Goal: Contribute content: Add original content to the website for others to see

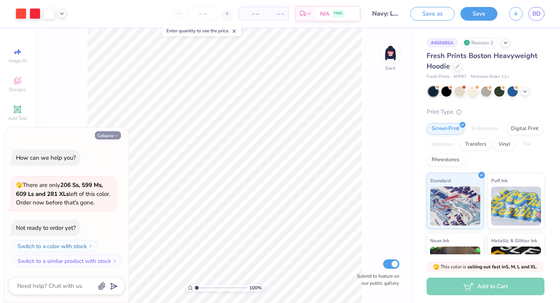
click at [117, 133] on icon "button" at bounding box center [116, 135] width 5 height 5
type textarea "x"
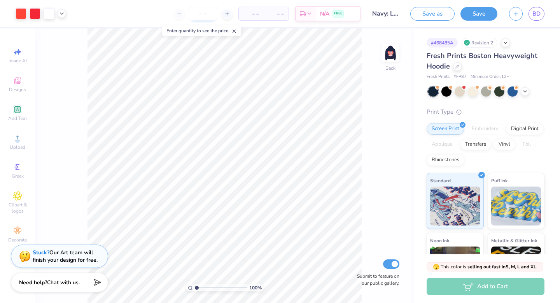
click at [203, 15] on input "number" at bounding box center [203, 14] width 30 height 14
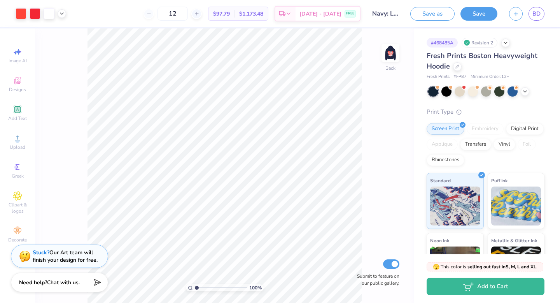
type input "1"
type input "5"
type input "1"
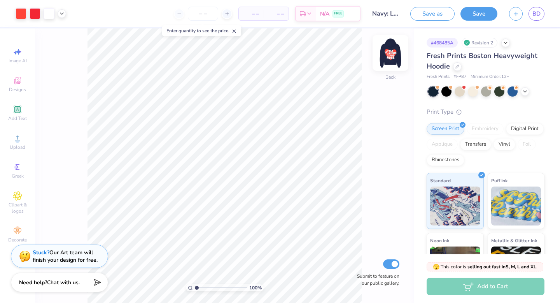
click at [387, 54] on img at bounding box center [390, 52] width 31 height 31
click at [534, 15] on span "BD" at bounding box center [537, 13] width 8 height 9
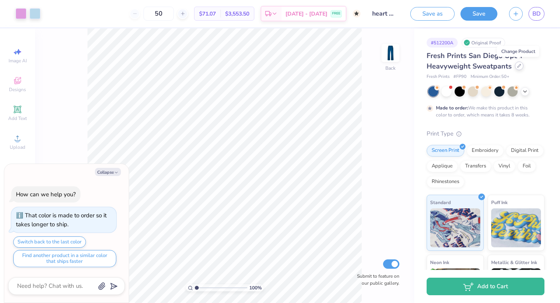
click at [518, 66] on icon at bounding box center [519, 66] width 4 height 4
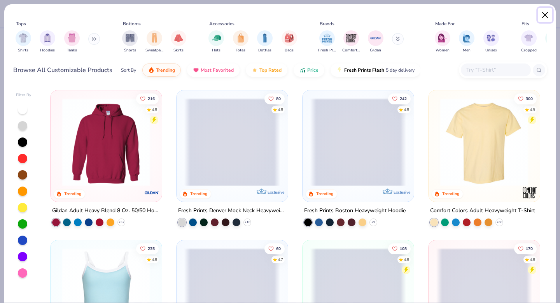
click at [550, 15] on button "Close" at bounding box center [545, 15] width 15 height 15
click at [545, 12] on button "Close" at bounding box center [545, 15] width 15 height 15
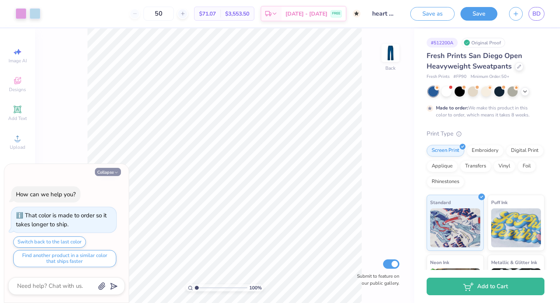
click at [114, 173] on icon "button" at bounding box center [116, 172] width 5 height 5
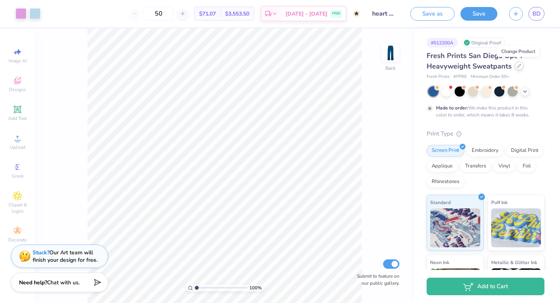
click at [519, 66] on icon at bounding box center [519, 65] width 3 height 3
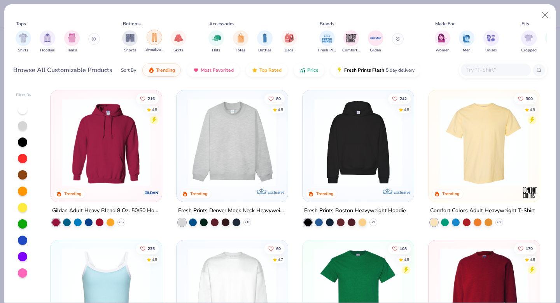
click at [158, 38] on img "filter for Sweatpants" at bounding box center [154, 37] width 9 height 9
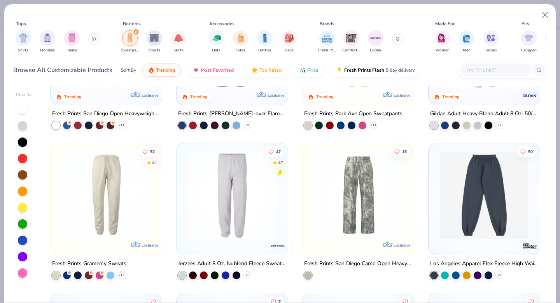
scroll to position [96, 0]
click at [112, 184] on img at bounding box center [106, 195] width 96 height 88
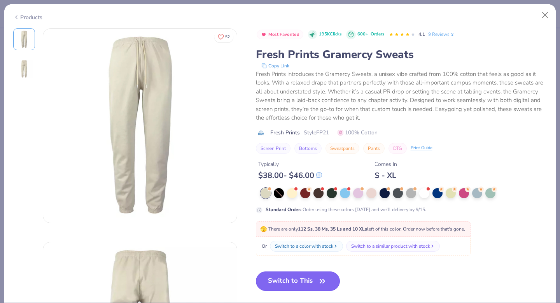
click at [302, 282] on button "Switch to This" at bounding box center [298, 280] width 84 height 19
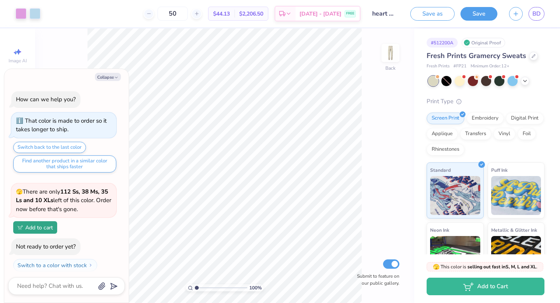
scroll to position [66, 0]
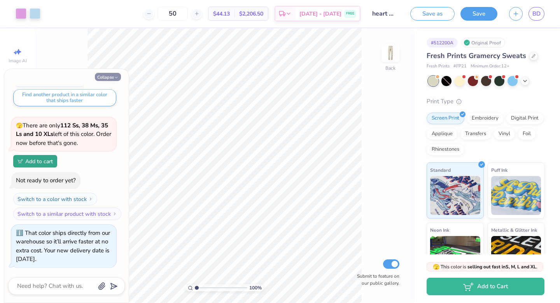
click at [116, 77] on icon "button" at bounding box center [116, 77] width 5 height 5
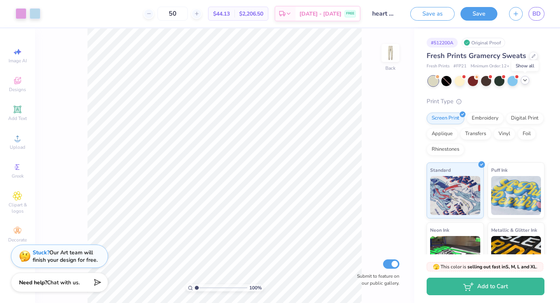
click at [526, 81] on icon at bounding box center [525, 80] width 6 height 6
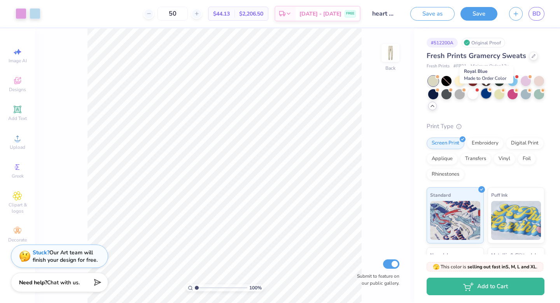
click at [488, 95] on div at bounding box center [486, 93] width 10 height 10
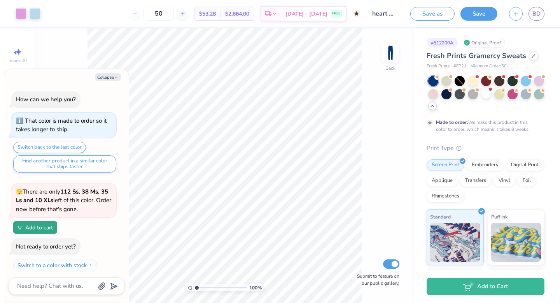
scroll to position [140, 0]
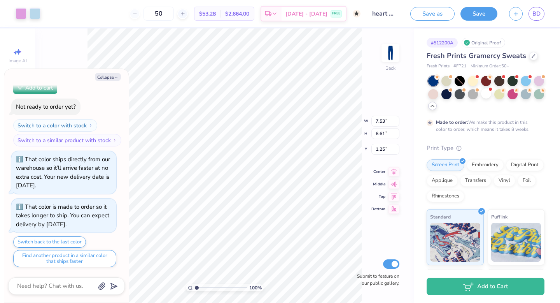
type textarea "x"
type input "4.50"
type input "3.95"
type input "3.92"
type textarea "x"
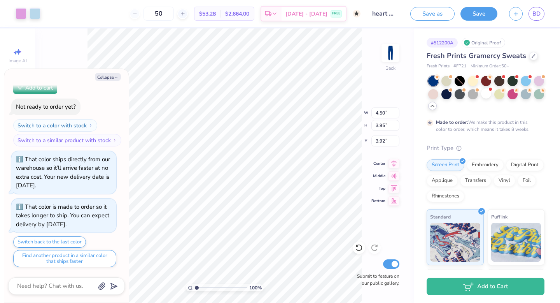
type input "8.79"
click at [109, 78] on button "Collapse" at bounding box center [108, 77] width 26 height 8
type textarea "x"
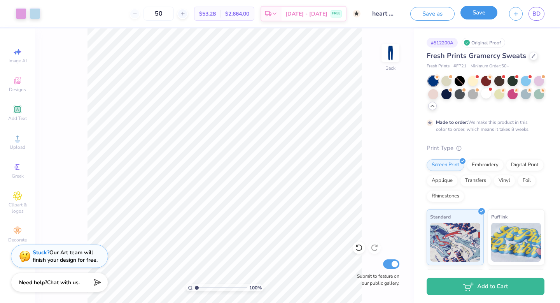
click at [483, 16] on button "Save" at bounding box center [479, 13] width 37 height 14
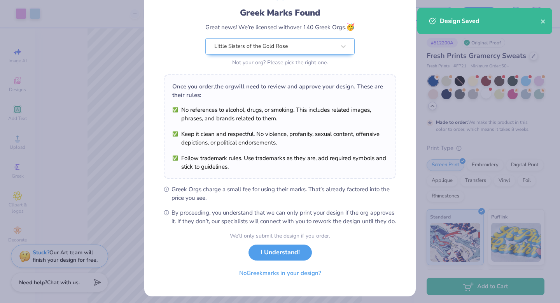
scroll to position [61, 0]
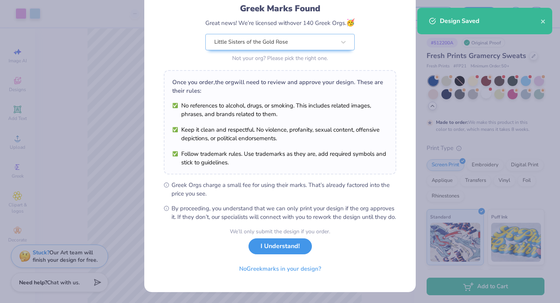
click at [290, 249] on button "I Understand!" at bounding box center [280, 246] width 63 height 16
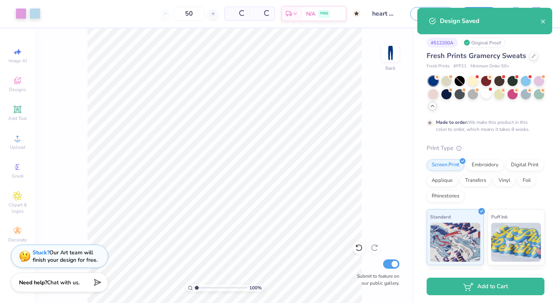
scroll to position [0, 0]
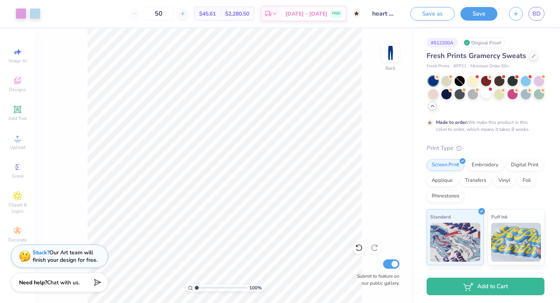
click at [543, 20] on div "Design Saved" at bounding box center [485, 23] width 138 height 35
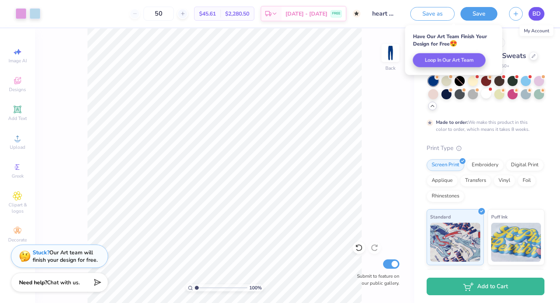
click at [540, 15] on span "BD" at bounding box center [537, 13] width 8 height 9
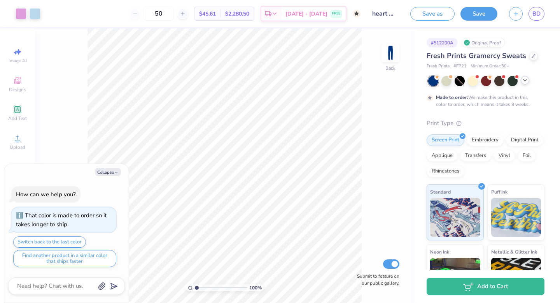
click at [525, 82] on icon at bounding box center [525, 80] width 6 height 6
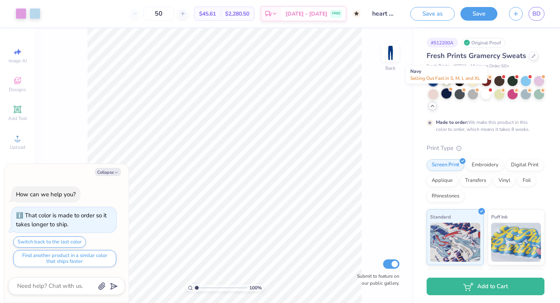
click at [449, 95] on div at bounding box center [447, 93] width 10 height 10
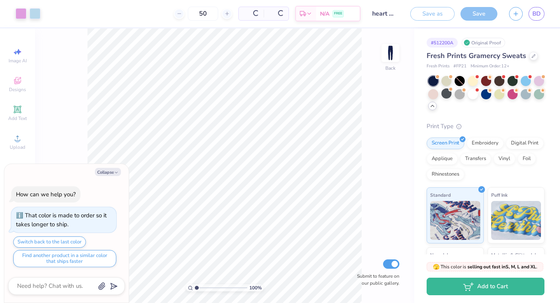
scroll to position [180, 0]
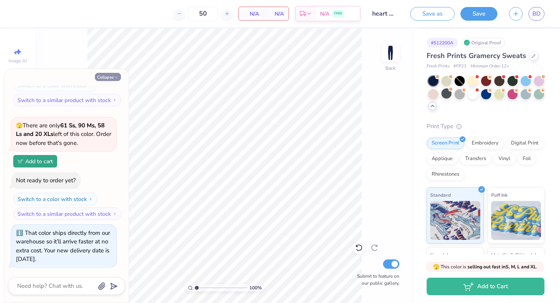
click at [105, 80] on button "Collapse" at bounding box center [108, 77] width 26 height 8
type textarea "x"
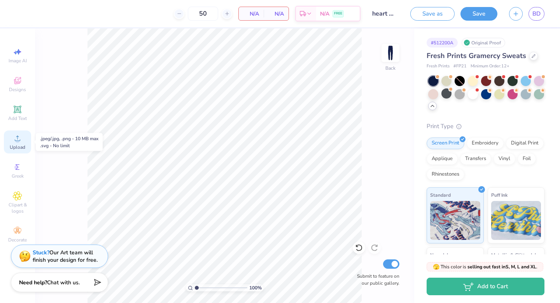
click at [16, 144] on span "Upload" at bounding box center [18, 147] width 16 height 6
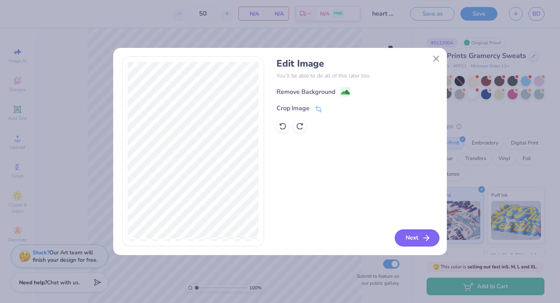
click at [428, 239] on icon "button" at bounding box center [426, 237] width 9 height 9
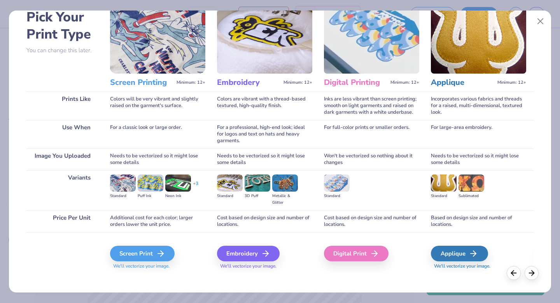
scroll to position [46, 0]
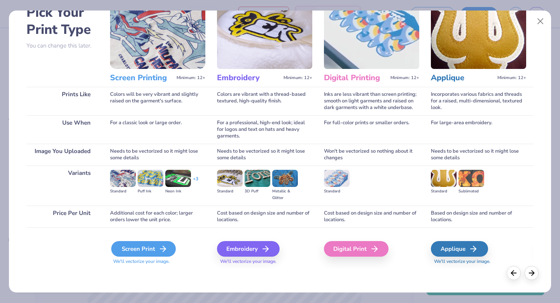
click at [149, 247] on div "Screen Print" at bounding box center [143, 249] width 65 height 16
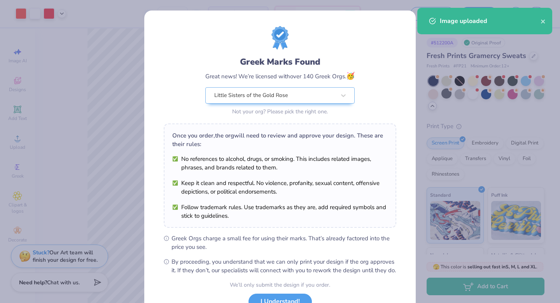
click at [234, 135] on div "Once you order, the org will need to review and approve your design. These are …" at bounding box center [280, 175] width 233 height 104
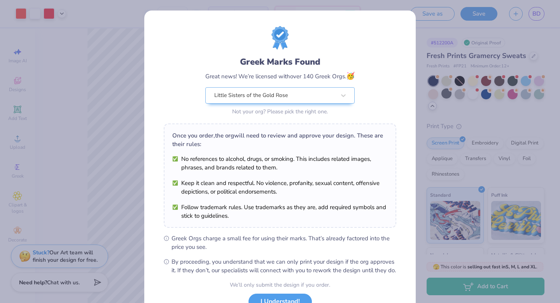
click at [240, 131] on div "Once you order, the org will need to review and approve your design. These are …" at bounding box center [280, 139] width 216 height 17
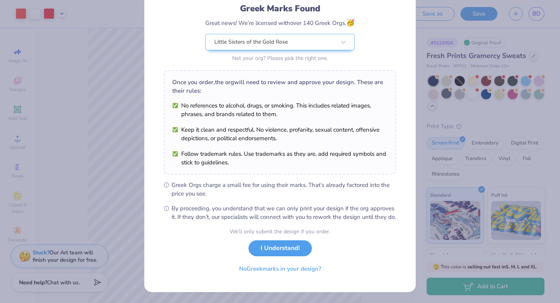
scroll to position [61, 0]
click at [268, 246] on button "I Understand!" at bounding box center [280, 246] width 63 height 16
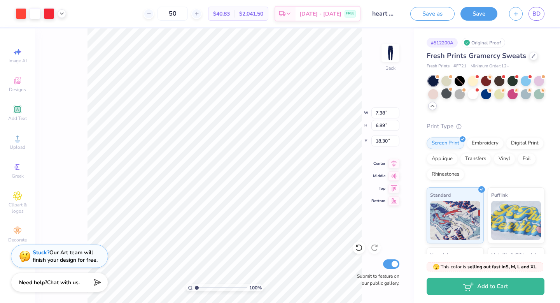
type input "9.51"
type input "4.25"
type input "3.97"
type input "9.49"
click at [478, 16] on button "Save" at bounding box center [479, 13] width 37 height 14
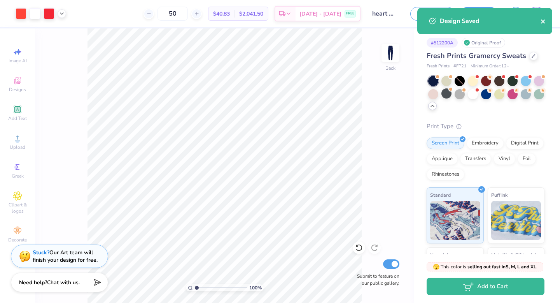
click at [543, 21] on icon "close" at bounding box center [543, 21] width 4 height 4
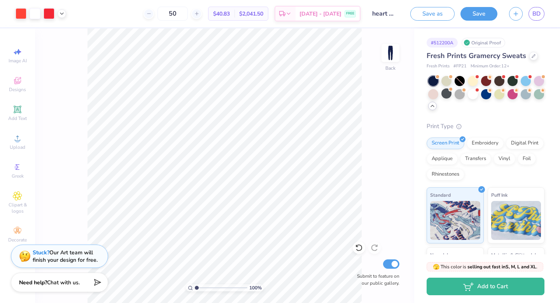
click at [538, 15] on span "BD" at bounding box center [537, 13] width 8 height 9
